Goal: Information Seeking & Learning: Learn about a topic

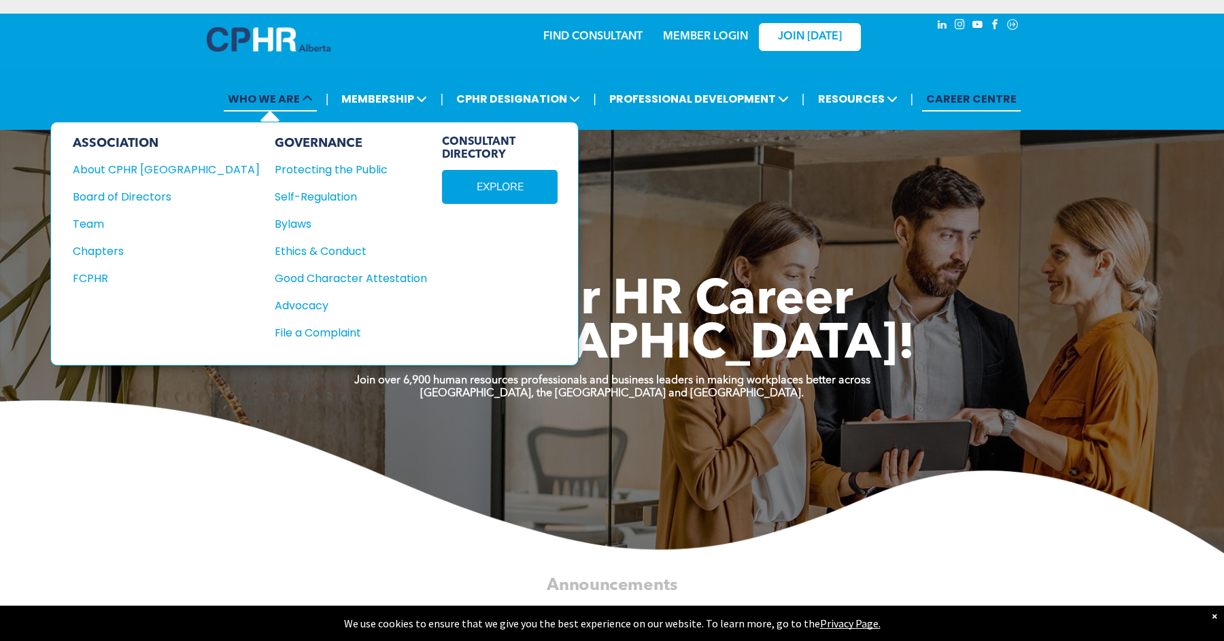
click at [273, 98] on span "WHO WE ARE" at bounding box center [270, 98] width 93 height 25
click at [137, 170] on div "About CPHR [GEOGRAPHIC_DATA]" at bounding box center [157, 169] width 169 height 17
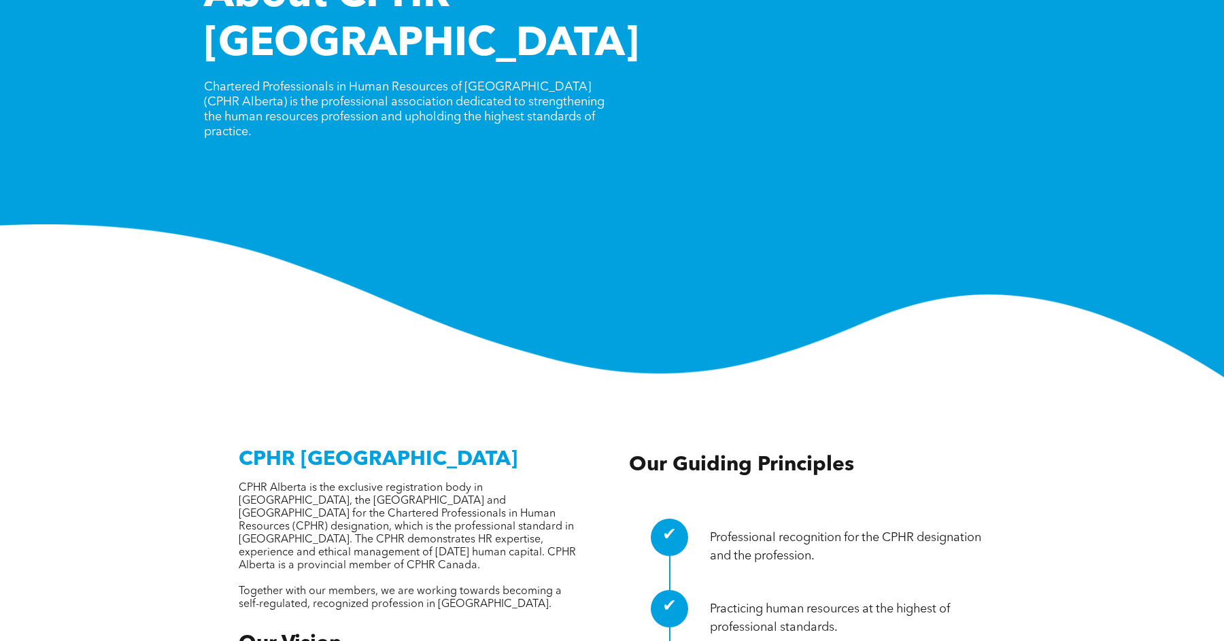
scroll to position [233, 0]
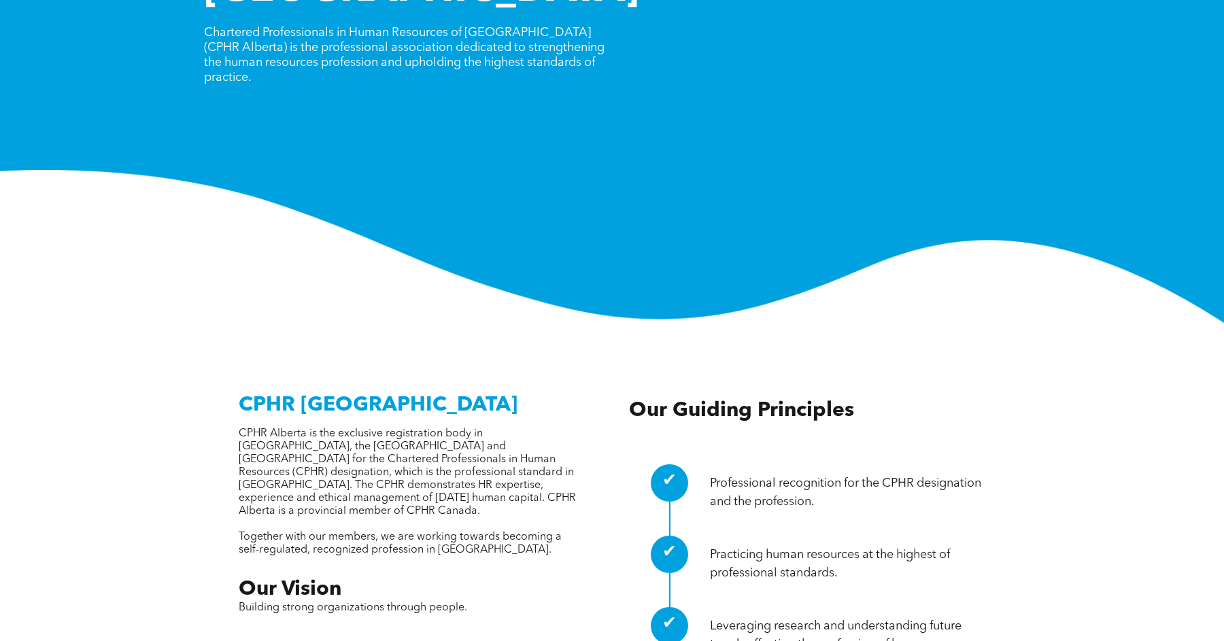
click at [335, 428] on span "CPHR Alberta is the exclusive registration body in [GEOGRAPHIC_DATA], the [GEOG…" at bounding box center [407, 472] width 337 height 88
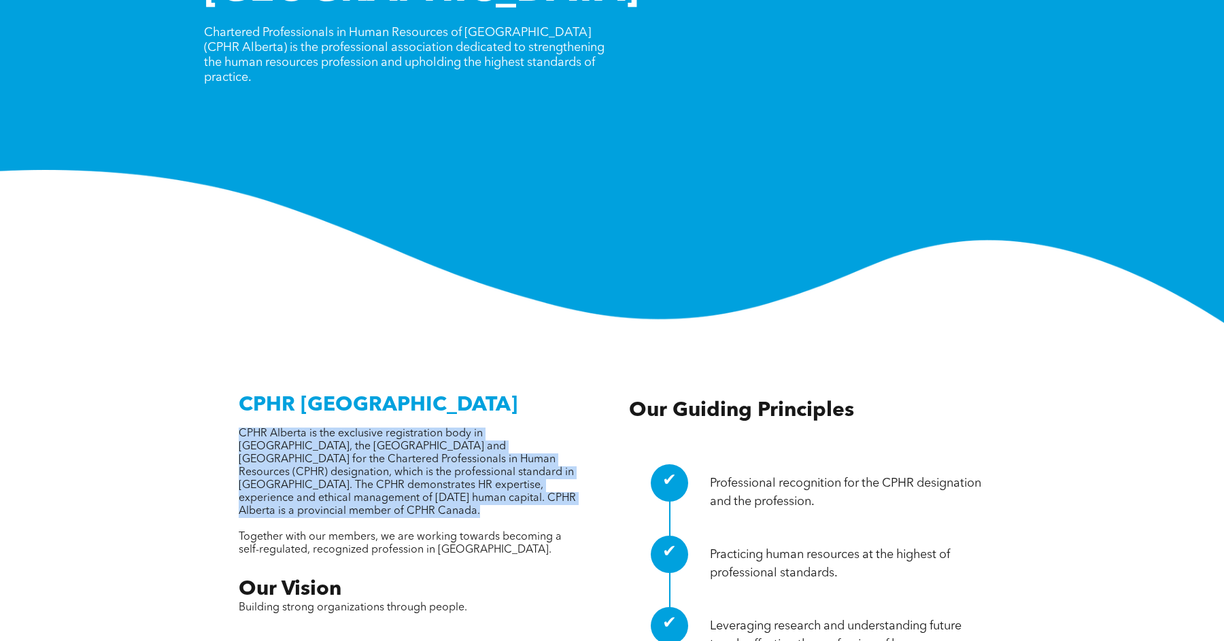
click at [335, 428] on span "CPHR Alberta is the exclusive registration body in [GEOGRAPHIC_DATA], the [GEOG…" at bounding box center [407, 472] width 337 height 88
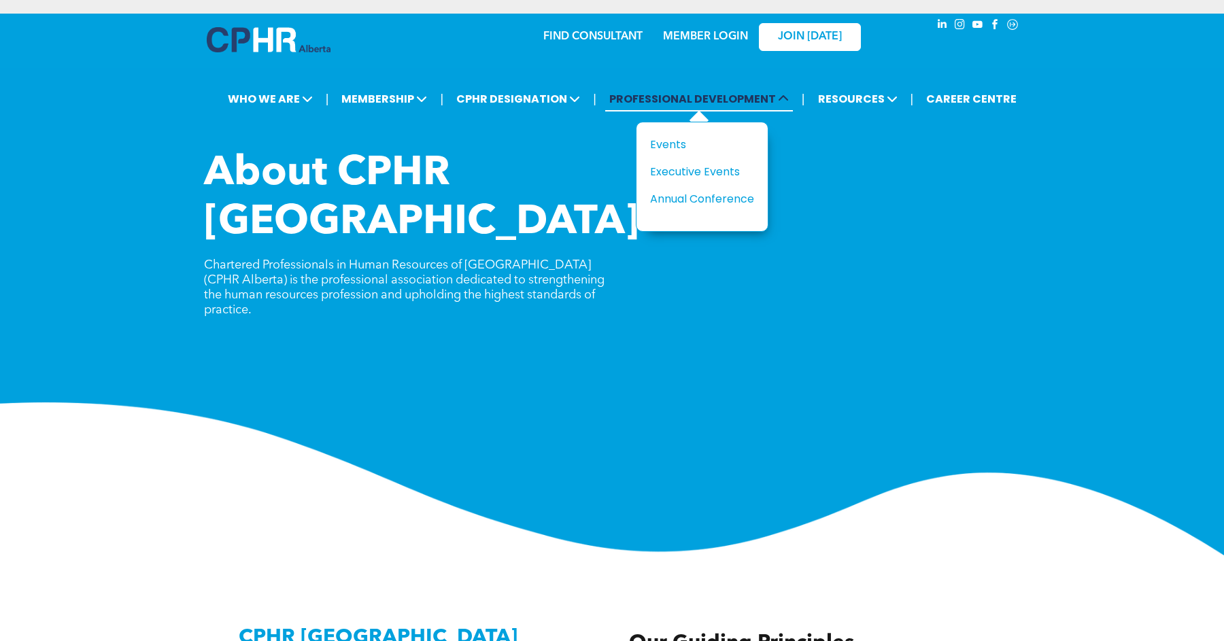
click at [702, 96] on span "PROFESSIONAL DEVELOPMENT" at bounding box center [699, 98] width 188 height 25
click at [681, 99] on span "PROFESSIONAL DEVELOPMENT" at bounding box center [699, 98] width 188 height 25
